Goal: Task Accomplishment & Management: Manage account settings

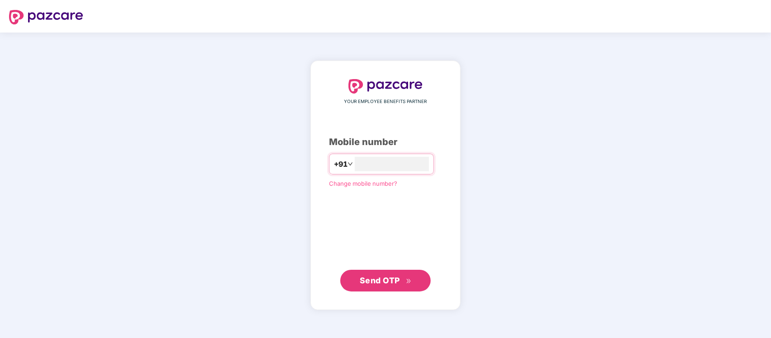
type input "**********"
click at [361, 277] on span "Send OTP" at bounding box center [380, 279] width 40 height 9
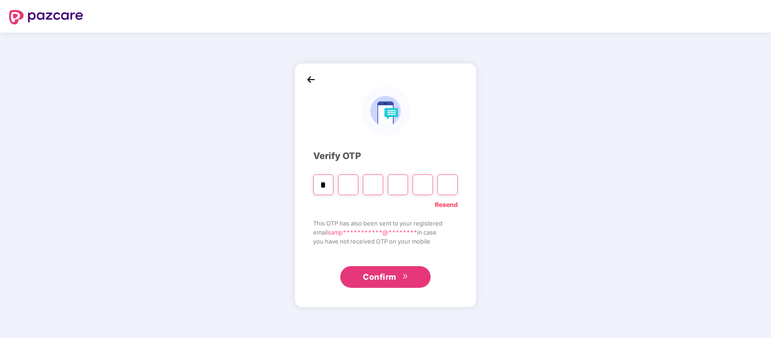
type input "*"
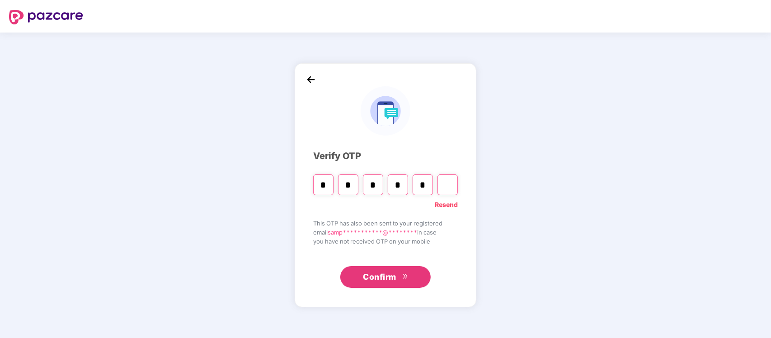
type input "*"
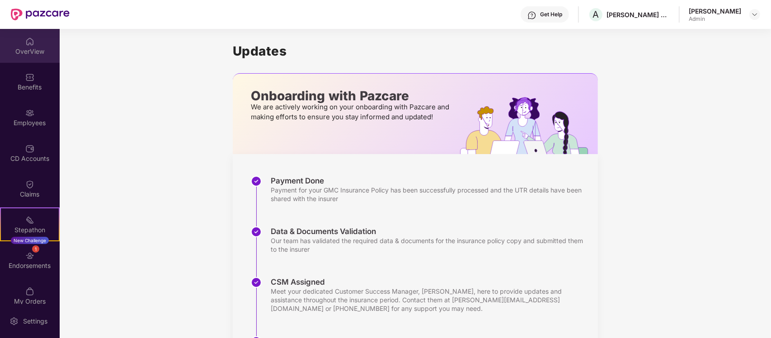
click at [34, 47] on div "OverView" at bounding box center [30, 51] width 60 height 9
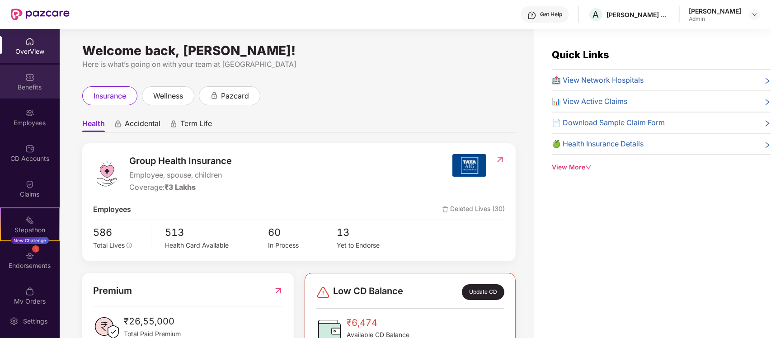
click at [32, 75] on img at bounding box center [29, 77] width 9 height 9
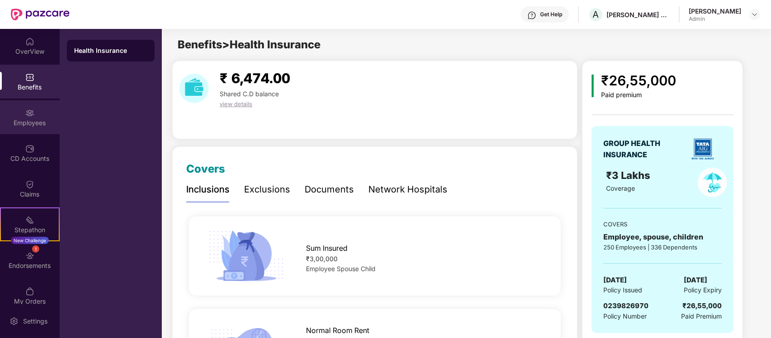
click at [23, 118] on div "Employees" at bounding box center [30, 122] width 60 height 9
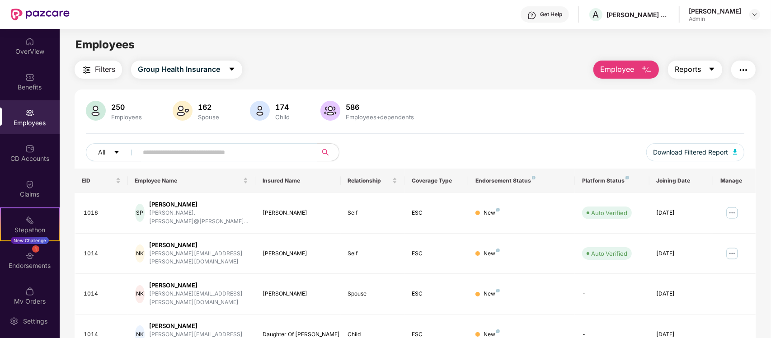
click at [711, 68] on icon "caret-down" at bounding box center [712, 69] width 5 height 3
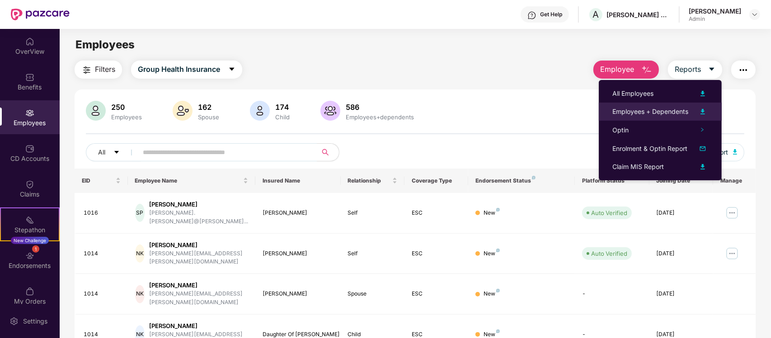
click at [703, 111] on img at bounding box center [702, 111] width 11 height 11
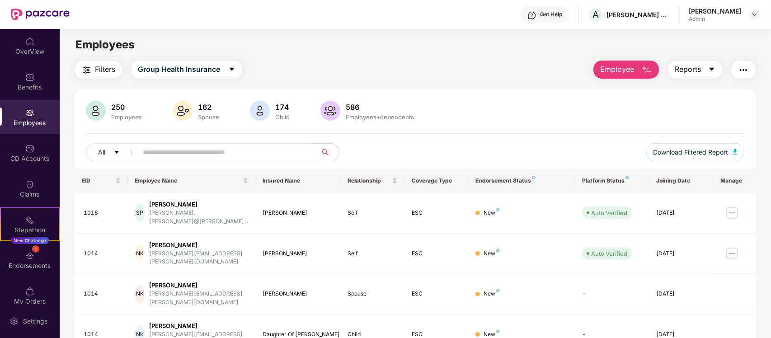
click at [710, 69] on icon "caret-down" at bounding box center [711, 69] width 7 height 7
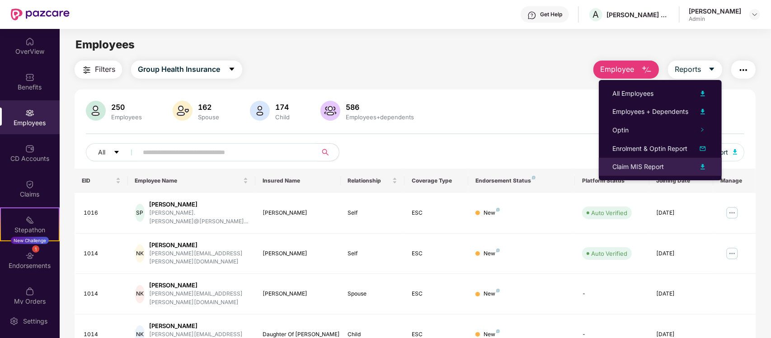
click at [703, 165] on img at bounding box center [702, 166] width 11 height 11
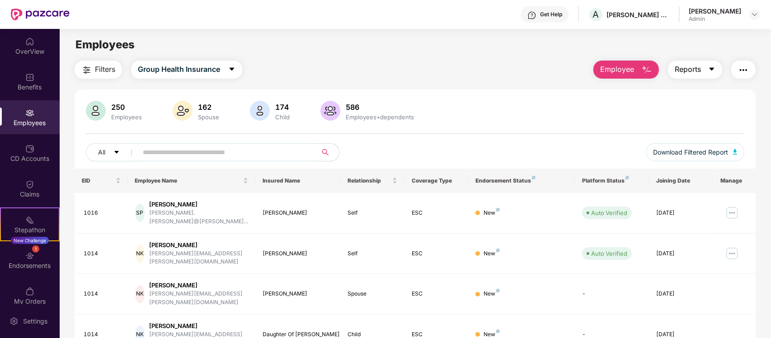
click at [713, 72] on icon "caret-down" at bounding box center [711, 69] width 7 height 7
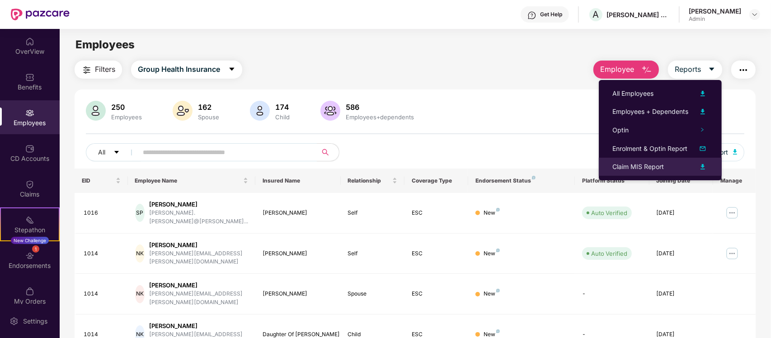
click at [703, 169] on img at bounding box center [702, 166] width 11 height 11
